Goal: Information Seeking & Learning: Learn about a topic

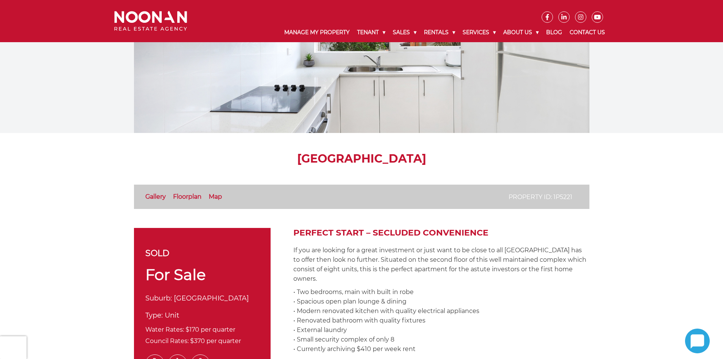
click at [189, 200] on link "Floorplan" at bounding box center [187, 196] width 28 height 7
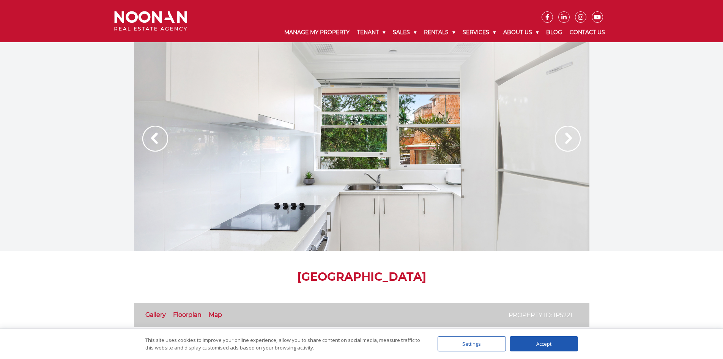
click at [588, 130] on div at bounding box center [361, 146] width 455 height 209
click at [565, 134] on img at bounding box center [568, 139] width 26 height 26
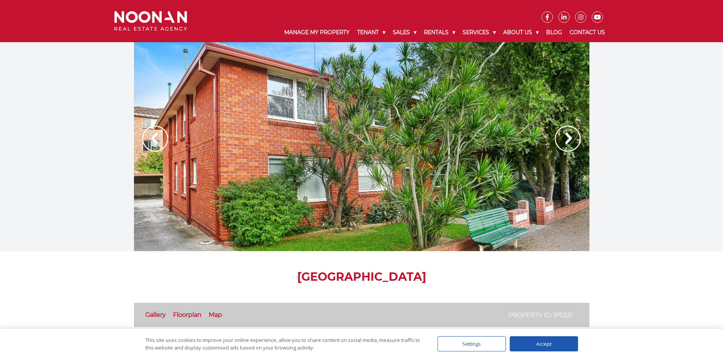
click at [565, 134] on img at bounding box center [568, 139] width 26 height 26
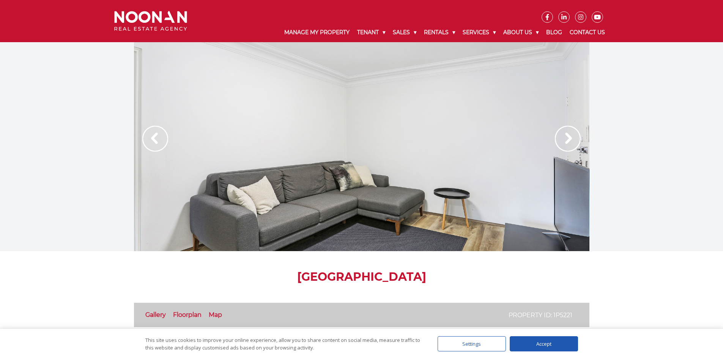
click at [565, 134] on img at bounding box center [568, 139] width 26 height 26
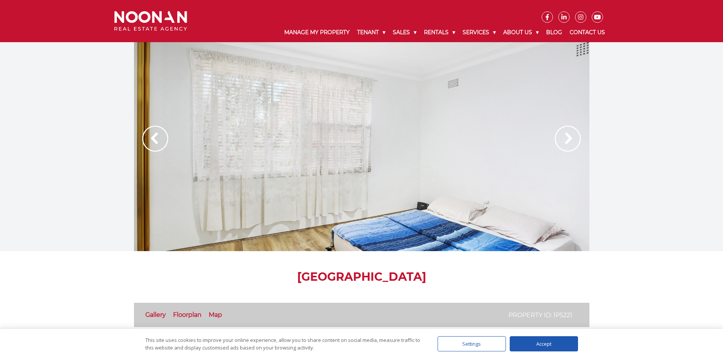
click at [565, 134] on img at bounding box center [568, 139] width 26 height 26
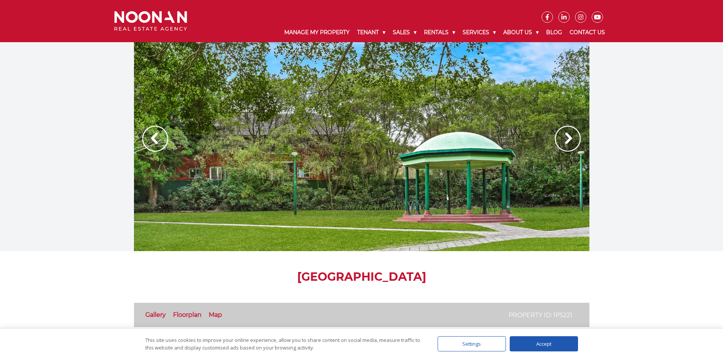
click at [565, 134] on img at bounding box center [568, 139] width 26 height 26
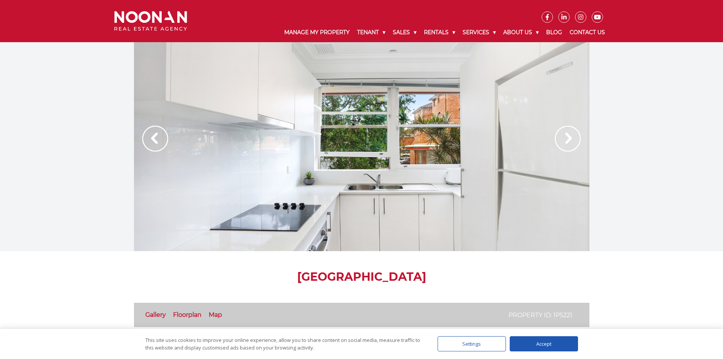
click at [565, 134] on img at bounding box center [568, 139] width 26 height 26
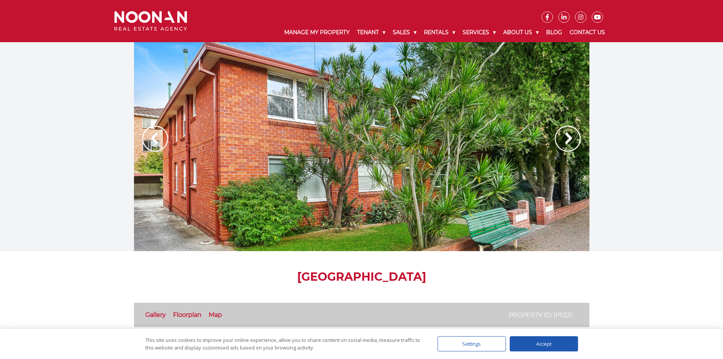
click at [565, 134] on img at bounding box center [568, 139] width 26 height 26
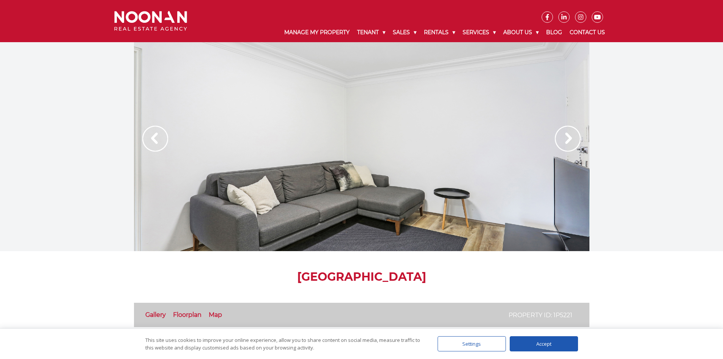
click at [565, 134] on img at bounding box center [568, 139] width 26 height 26
